Goal: Task Accomplishment & Management: Manage account settings

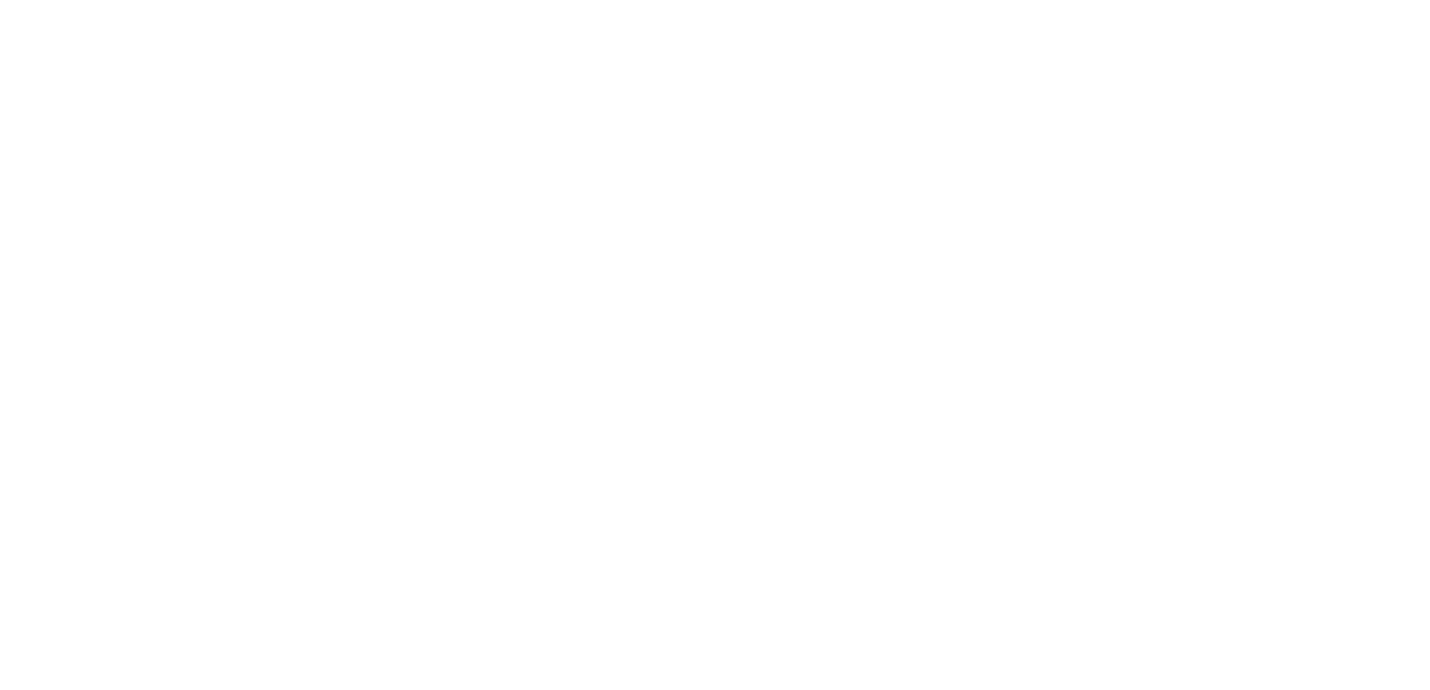
type input "**********"
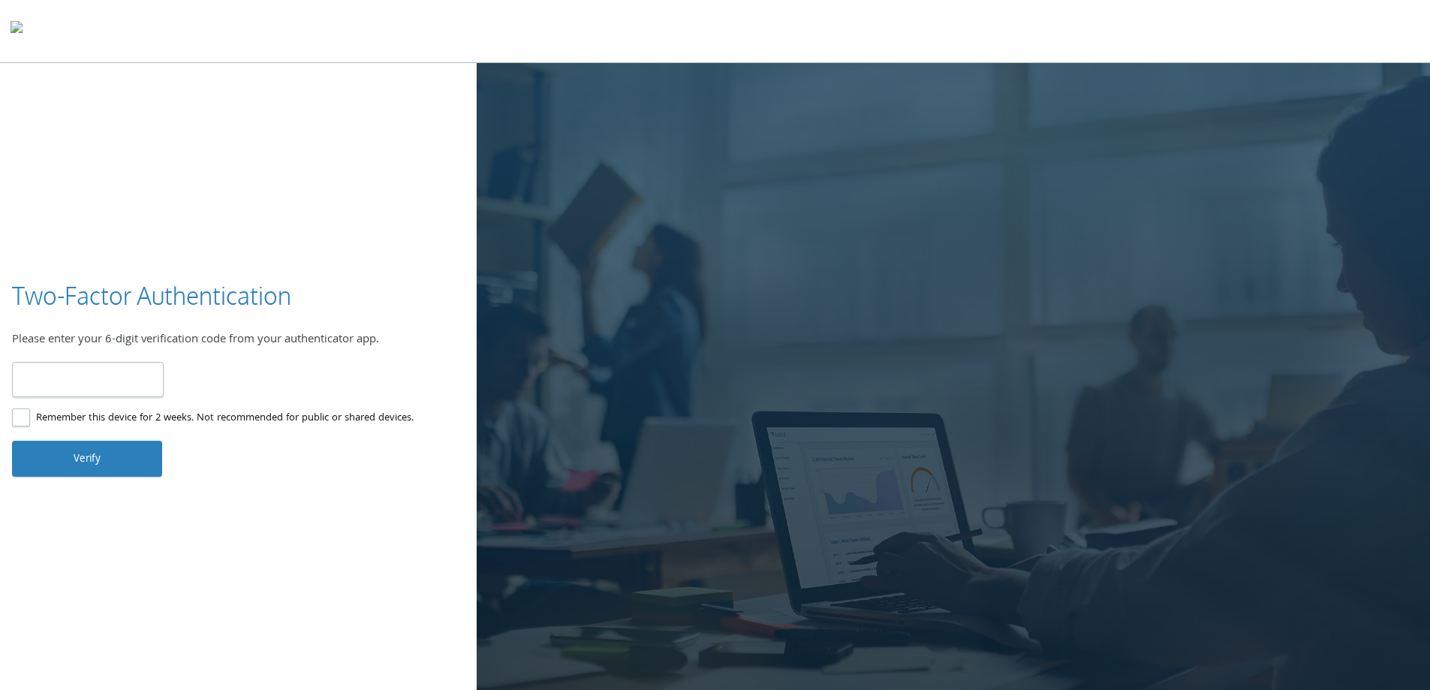
click at [44, 374] on input "number" at bounding box center [88, 379] width 152 height 35
type input "******"
